Goal: Navigation & Orientation: Find specific page/section

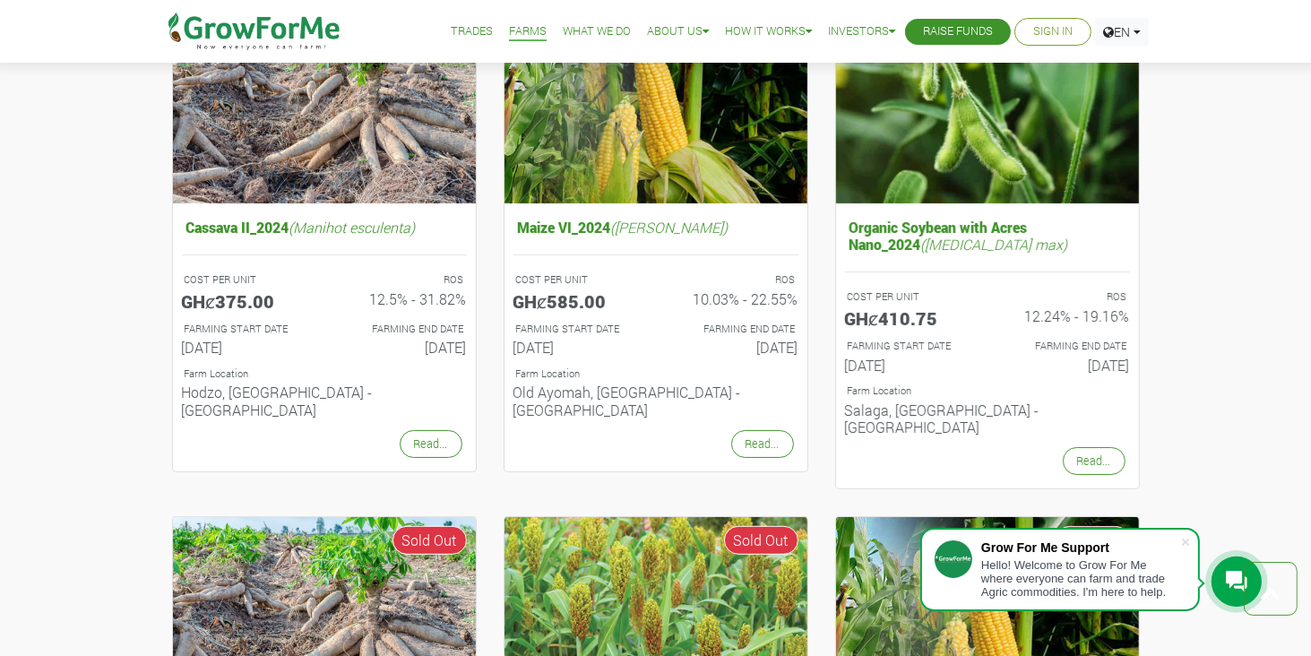
scroll to position [627, 0]
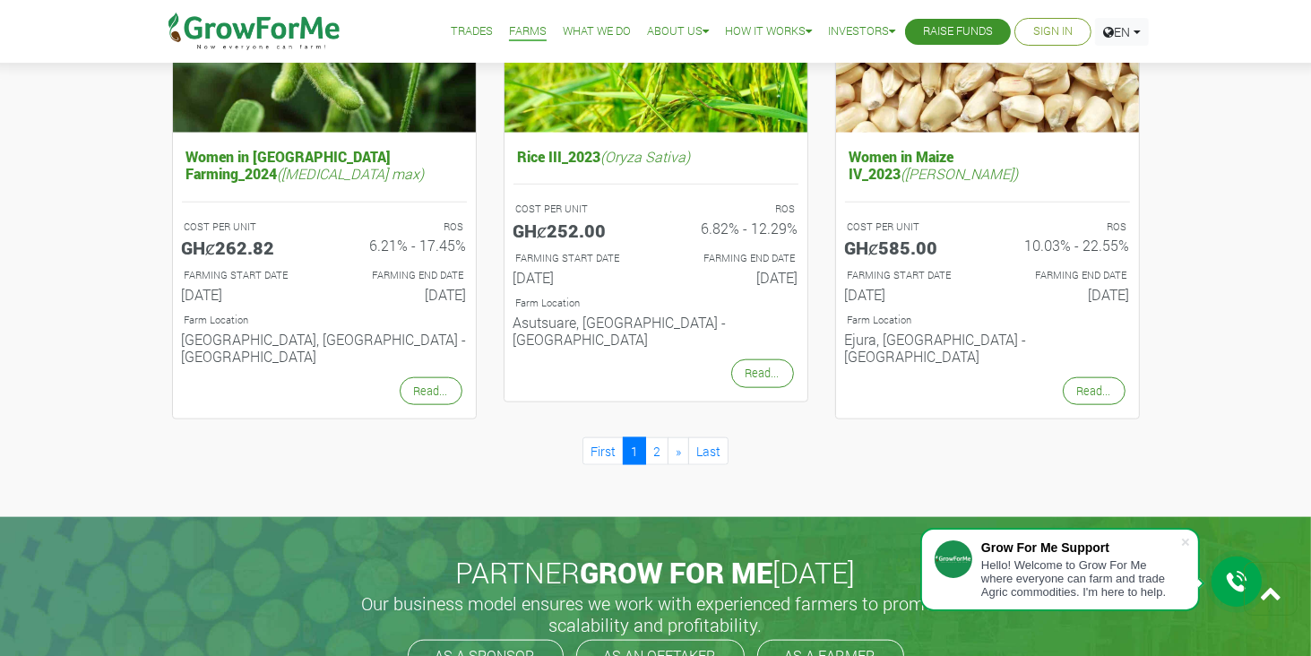
scroll to position [1971, 0]
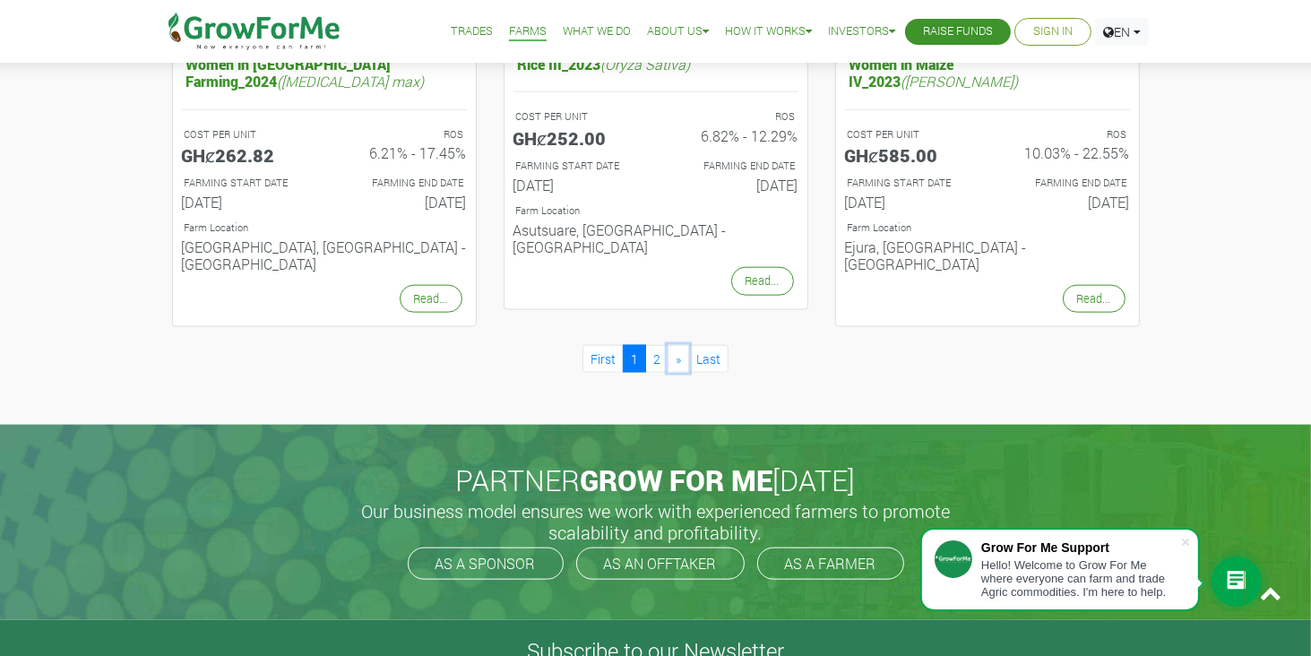
click at [679, 350] on span "»" at bounding box center [678, 358] width 5 height 17
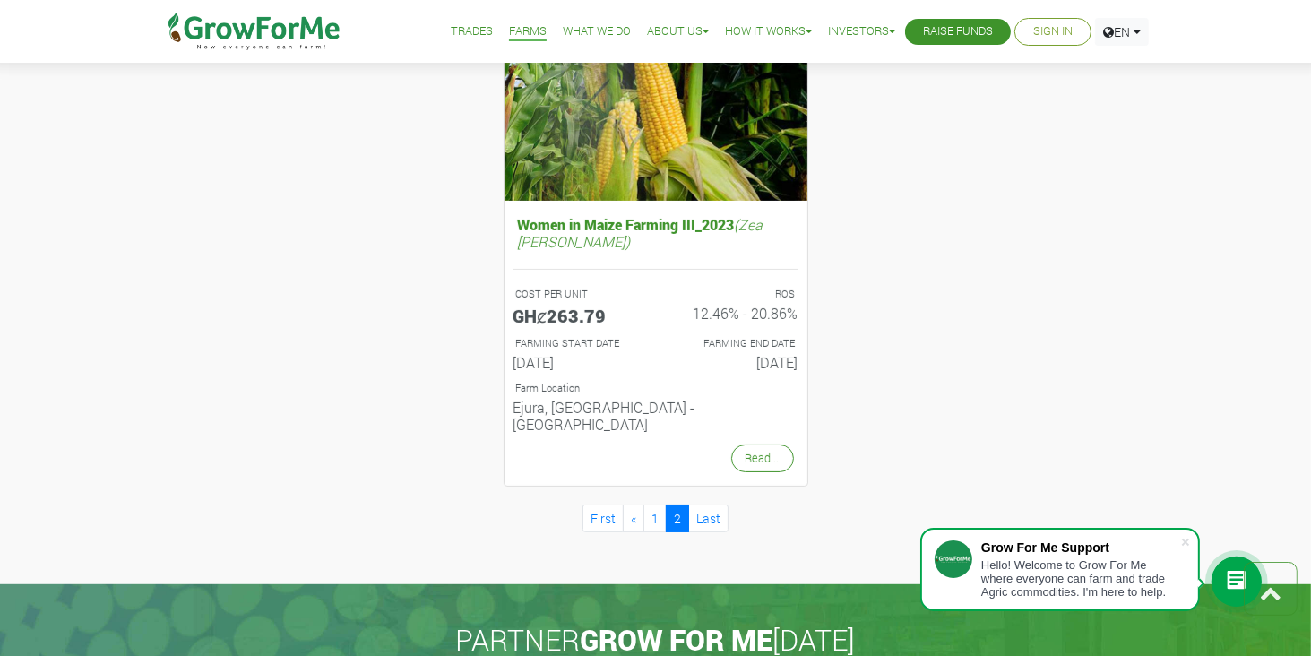
scroll to position [806, 0]
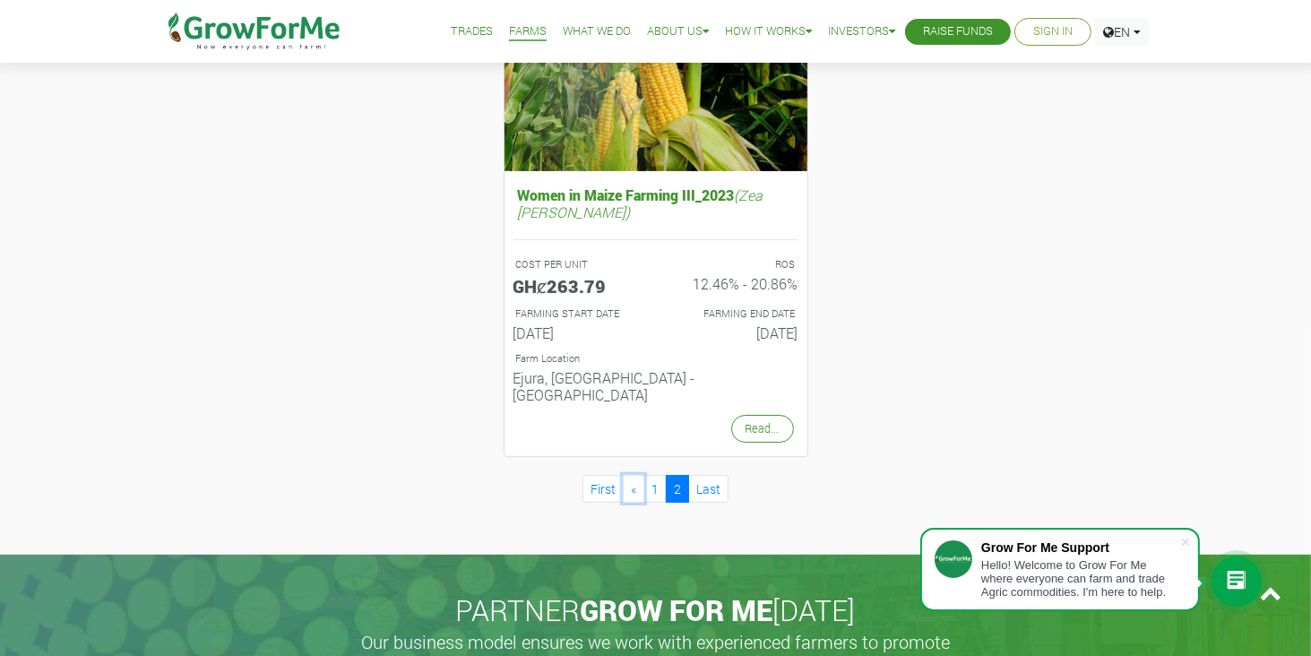
click at [635, 480] on span "«" at bounding box center [633, 488] width 5 height 17
